Goal: Task Accomplishment & Management: Use online tool/utility

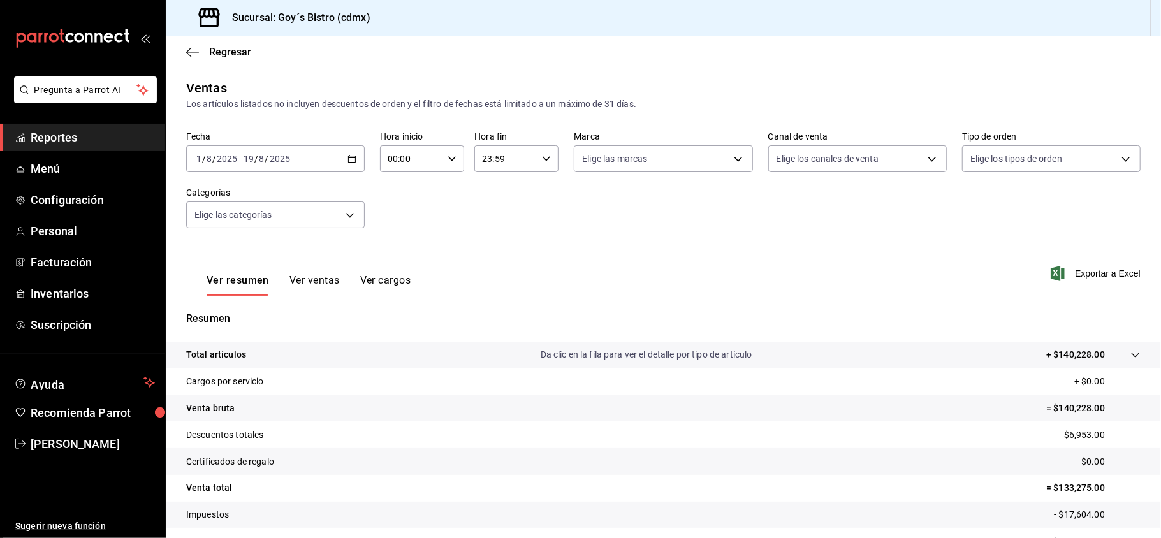
click at [112, 138] on span "Reportes" at bounding box center [93, 137] width 124 height 17
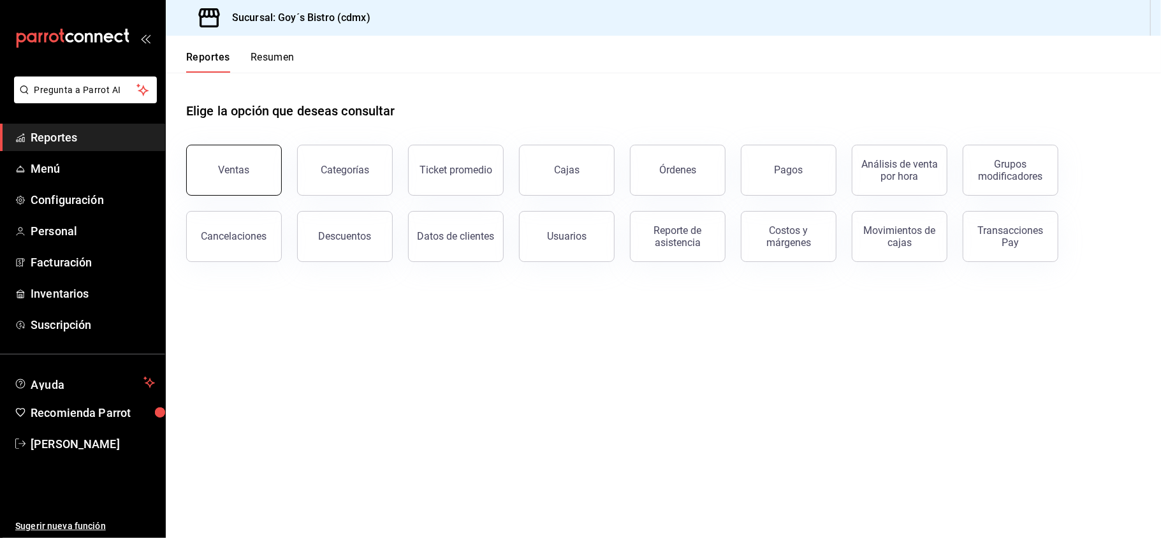
click at [245, 194] on div "Ventas" at bounding box center [226, 162] width 111 height 66
click at [238, 178] on button "Ventas" at bounding box center [234, 170] width 96 height 51
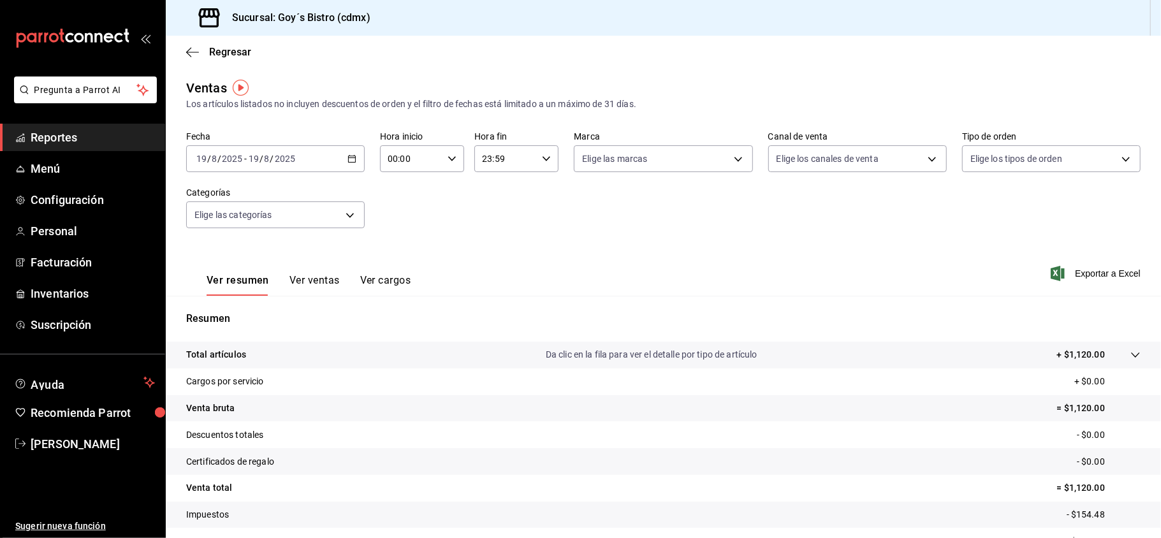
click at [110, 131] on span "Reportes" at bounding box center [93, 137] width 124 height 17
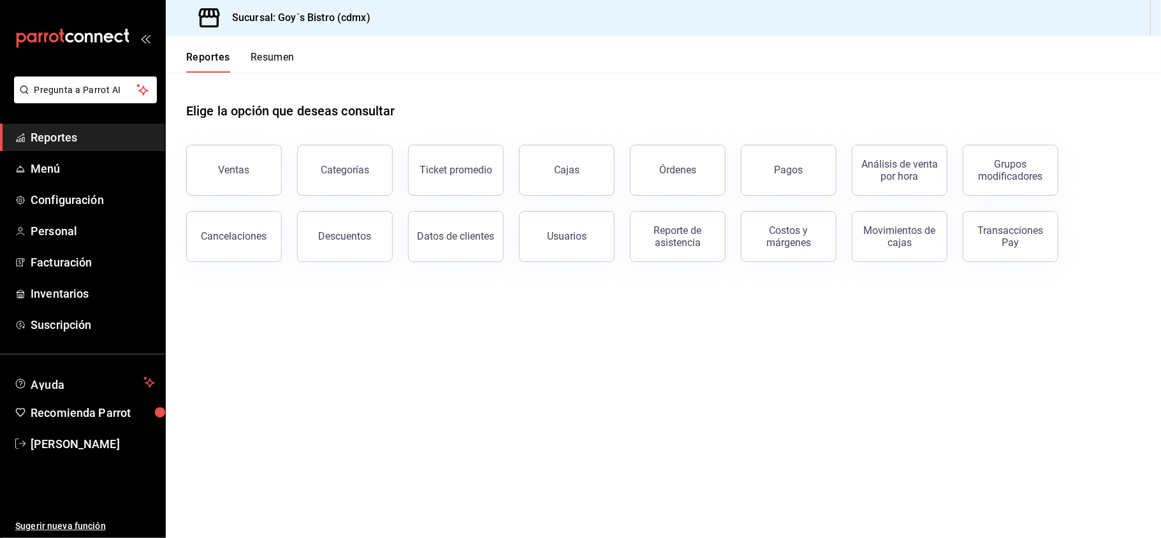
click at [110, 131] on span "Reportes" at bounding box center [93, 137] width 124 height 17
click at [261, 164] on button "Ventas" at bounding box center [234, 170] width 96 height 51
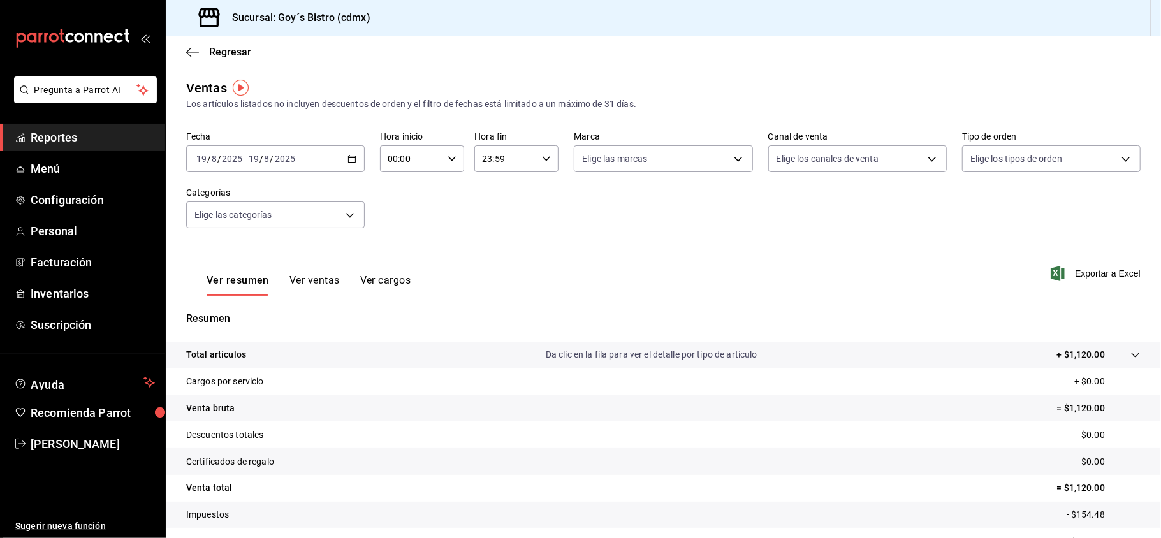
click at [54, 139] on span "Reportes" at bounding box center [93, 137] width 124 height 17
